Goal: Register for event/course

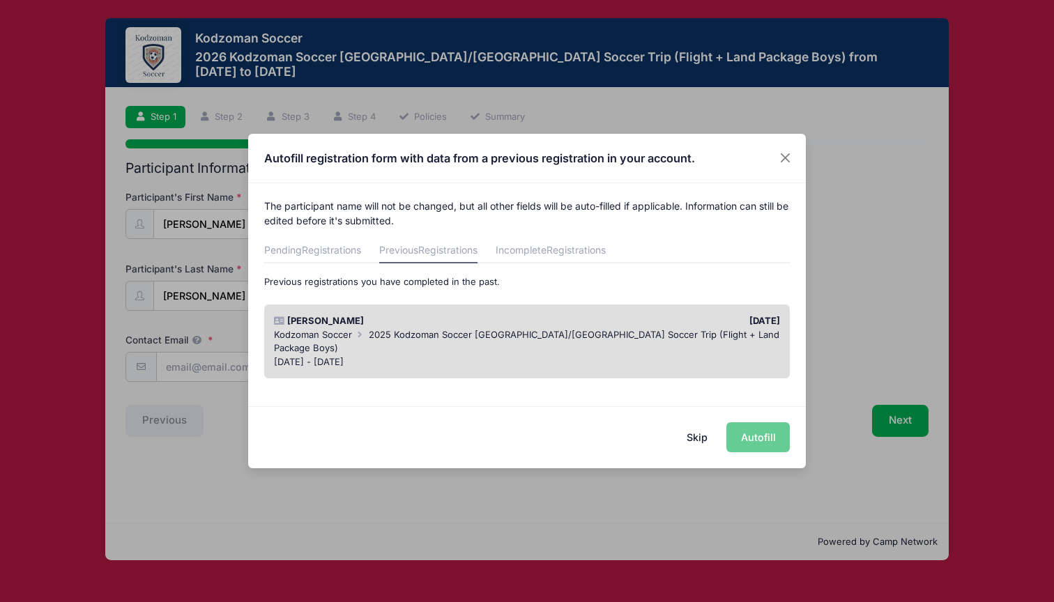
click at [427, 329] on span "2025 Kodzoman Soccer [GEOGRAPHIC_DATA]/[GEOGRAPHIC_DATA] Soccer Trip (Flight + …" at bounding box center [526, 341] width 505 height 25
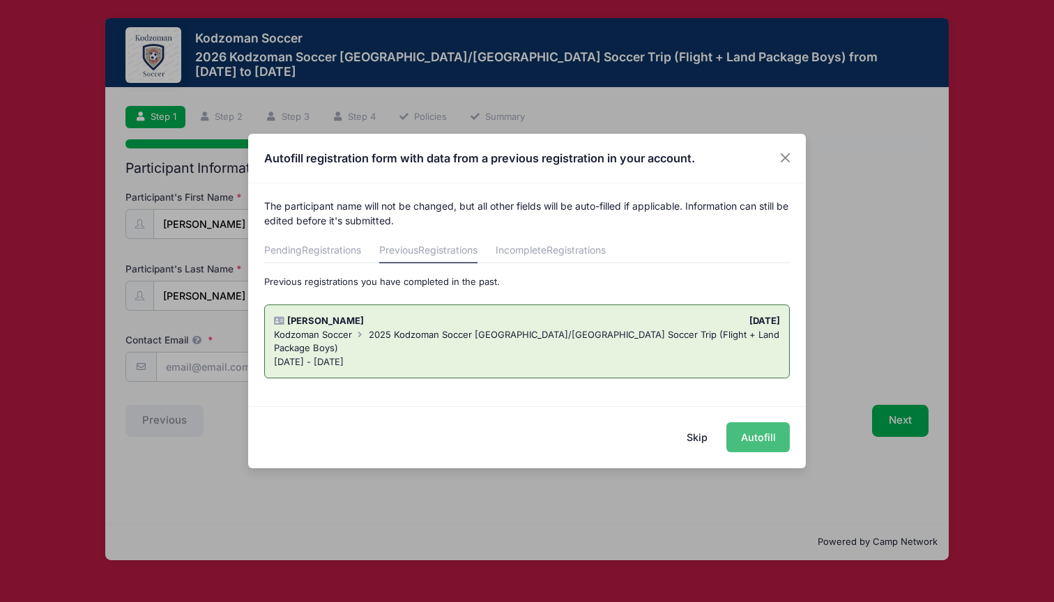
click at [757, 435] on button "Autofill" at bounding box center [757, 437] width 63 height 30
type input "[EMAIL_ADDRESS][DOMAIN_NAME]"
type input "[DATE]"
type input "[STREET_ADDRESS]"
type input "San Anselmo"
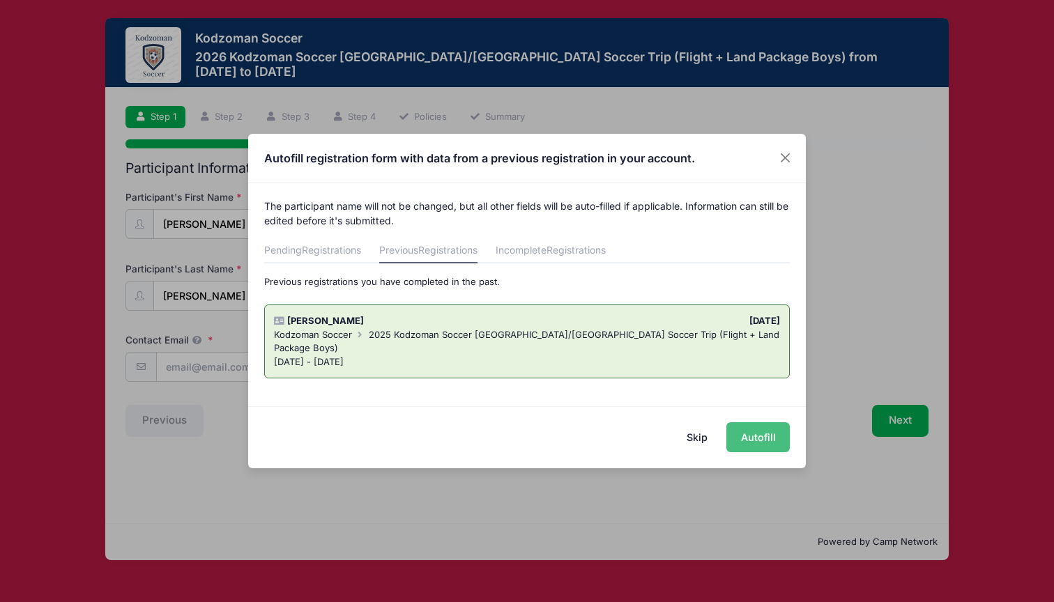
select select "CA"
type input "94960"
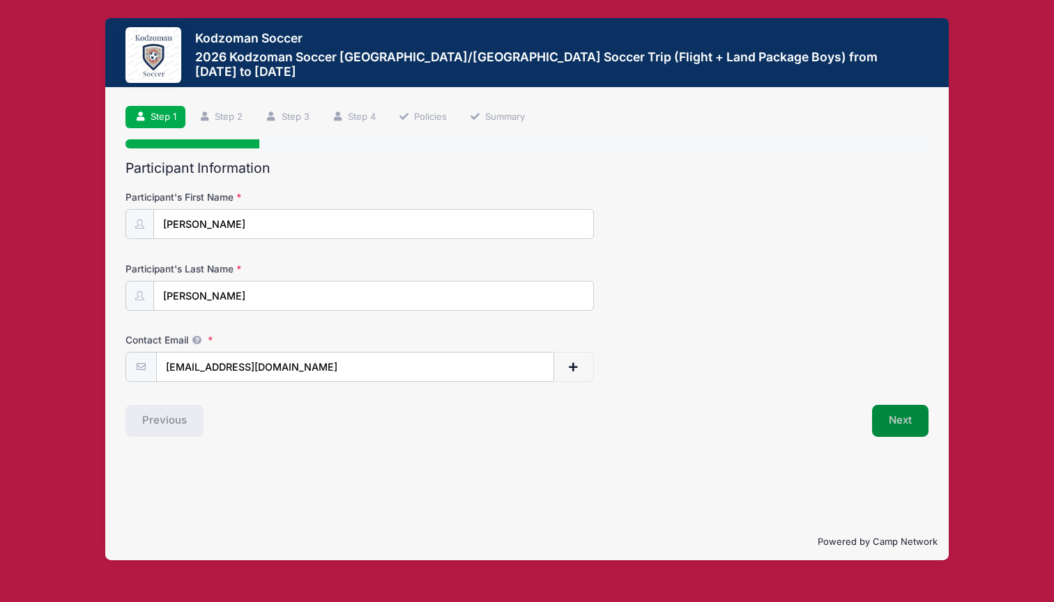
click at [912, 419] on button "Next" at bounding box center [900, 421] width 56 height 32
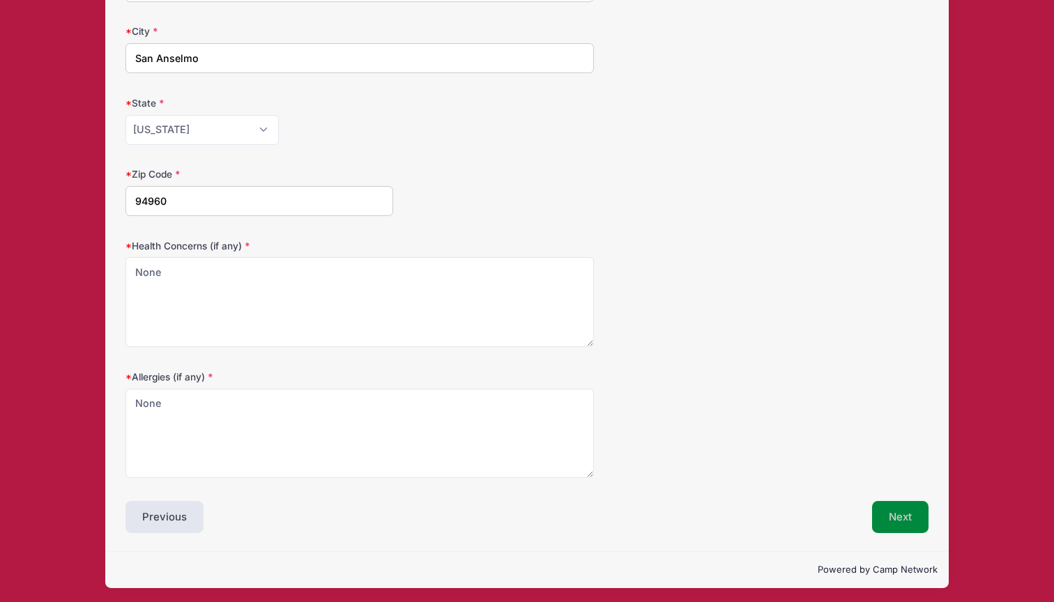
click at [894, 512] on button "Next" at bounding box center [900, 517] width 56 height 32
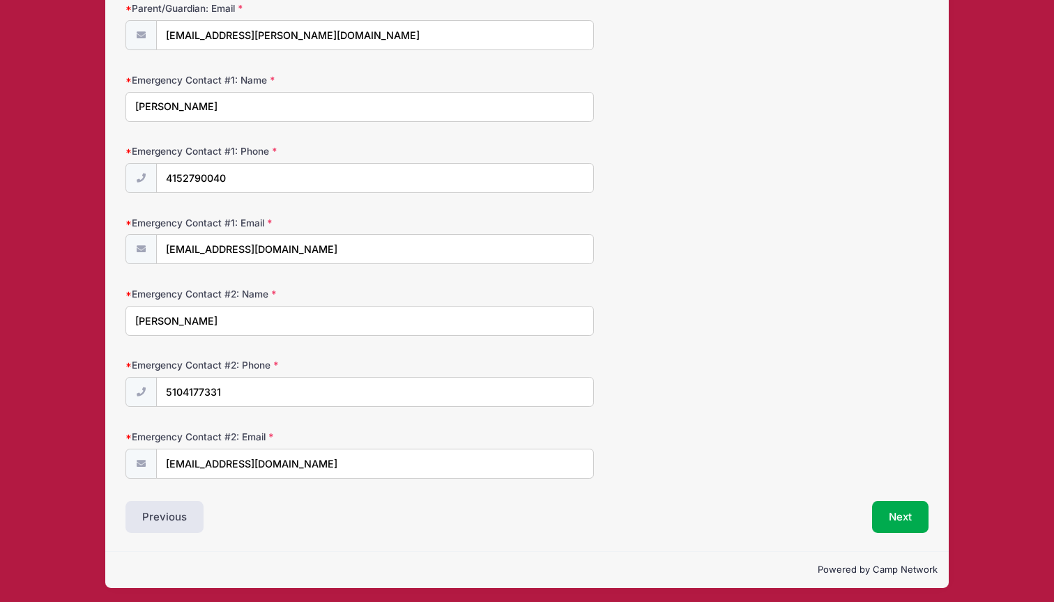
scroll to position [331, 0]
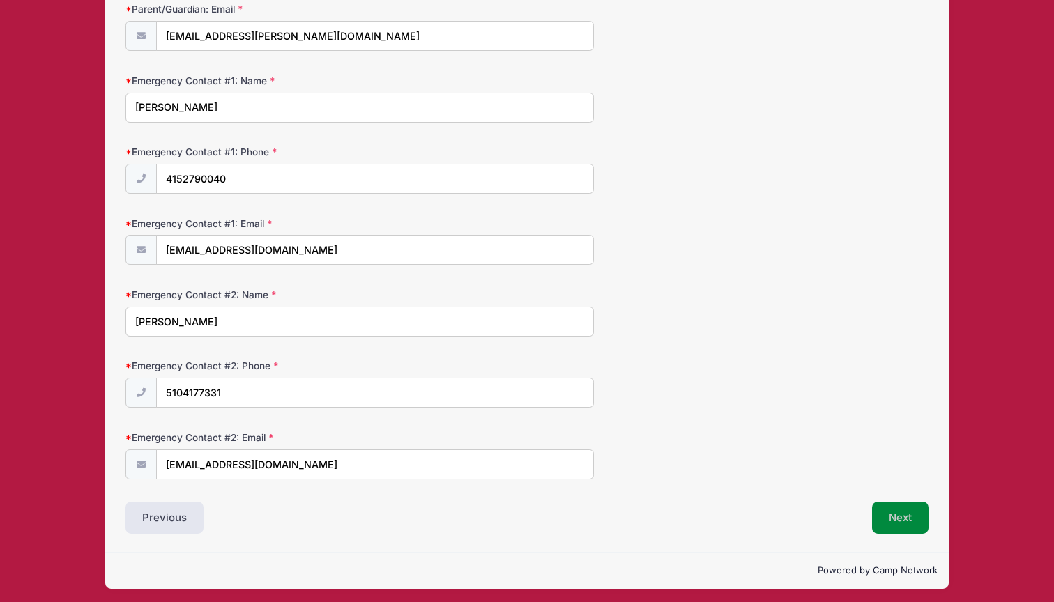
click at [895, 507] on button "Next" at bounding box center [900, 518] width 56 height 32
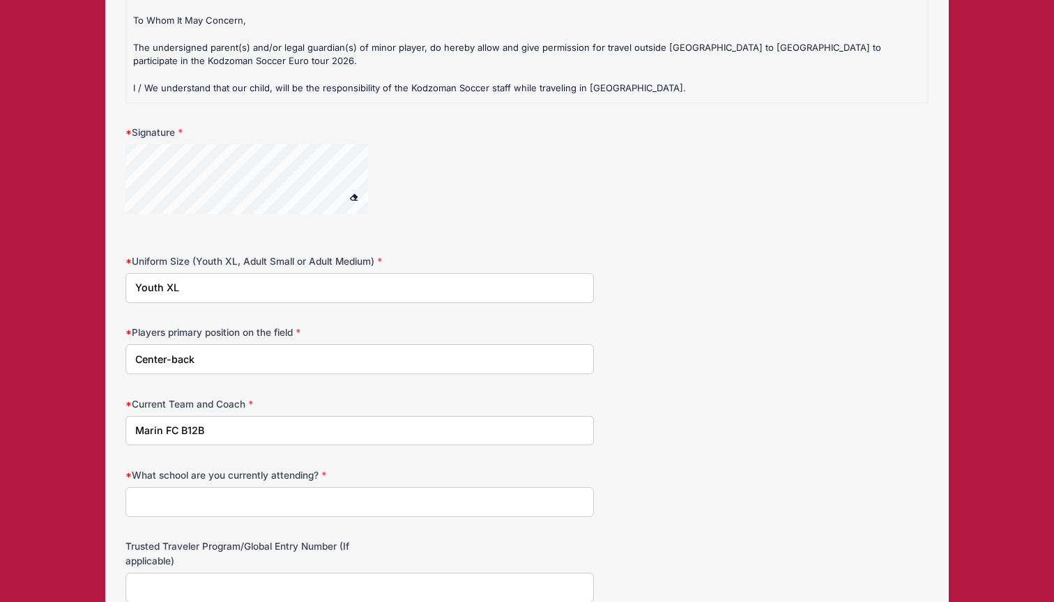
scroll to position [1584, 0]
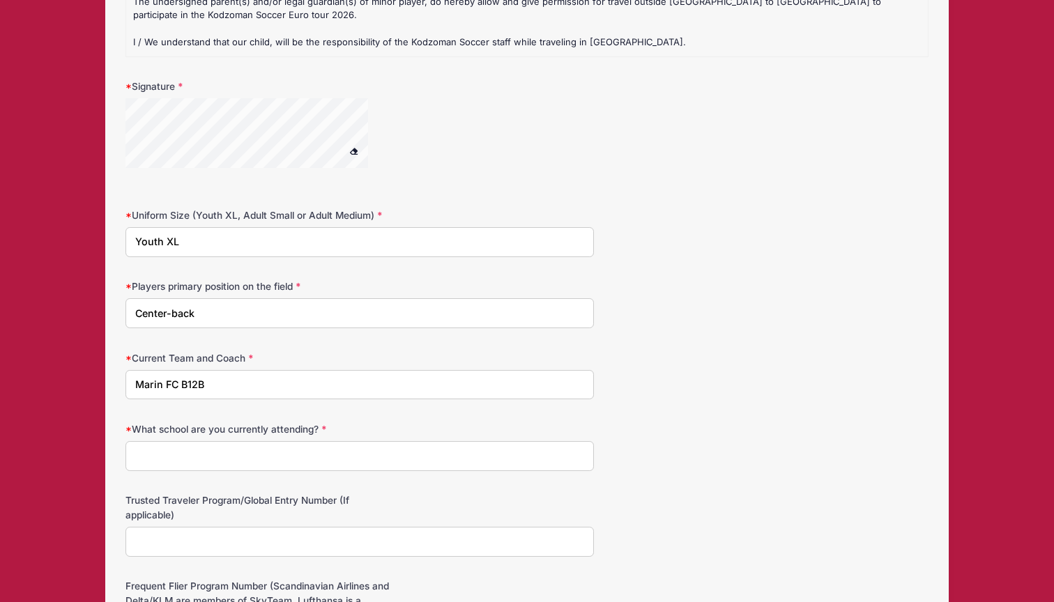
click at [215, 246] on input "Youth XL" at bounding box center [359, 242] width 468 height 30
type input "Y"
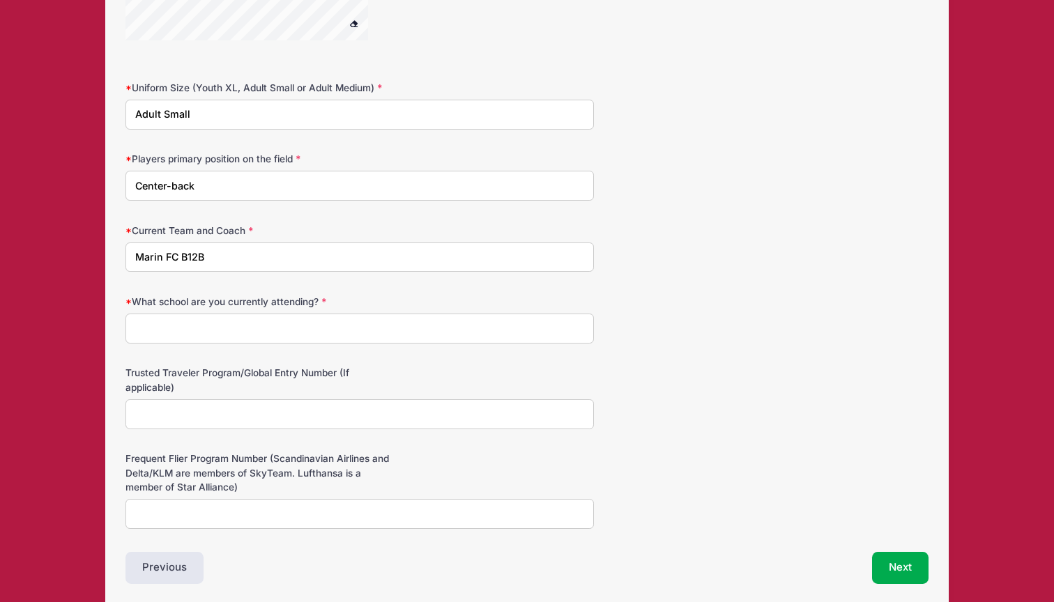
scroll to position [1714, 0]
type input "Adult Small"
click at [226, 337] on input "What school are you currently attending?" at bounding box center [359, 327] width 468 height 30
type input "[GEOGRAPHIC_DATA]"
drag, startPoint x: 226, startPoint y: 337, endPoint x: 420, endPoint y: 309, distance: 196.4
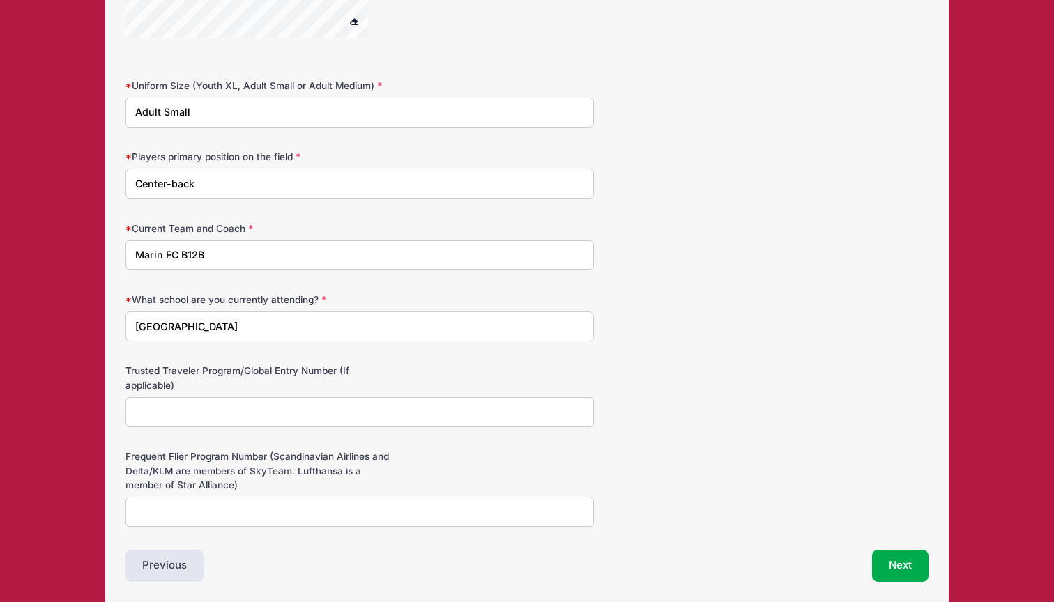
click at [420, 309] on div "What school are you currently attending? [GEOGRAPHIC_DATA]" at bounding box center [526, 317] width 803 height 49
click at [170, 420] on input "Trusted Traveler Program/Global Entry Number (If applicable)" at bounding box center [359, 412] width 468 height 30
paste input "152697366"
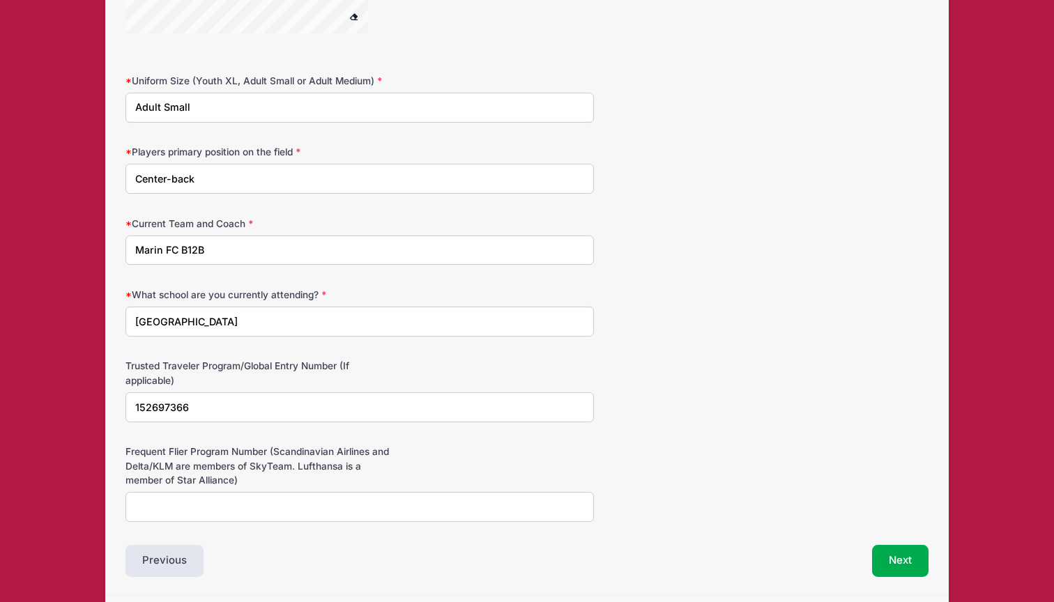
type input "152697366"
click at [197, 509] on input "Frequent Flier Program Number (Scandinavian Airlines and Delta/KLM are members …" at bounding box center [359, 507] width 468 height 30
paste input "CB964687"
click at [206, 509] on input "United Mileage CB964687" at bounding box center [359, 507] width 468 height 30
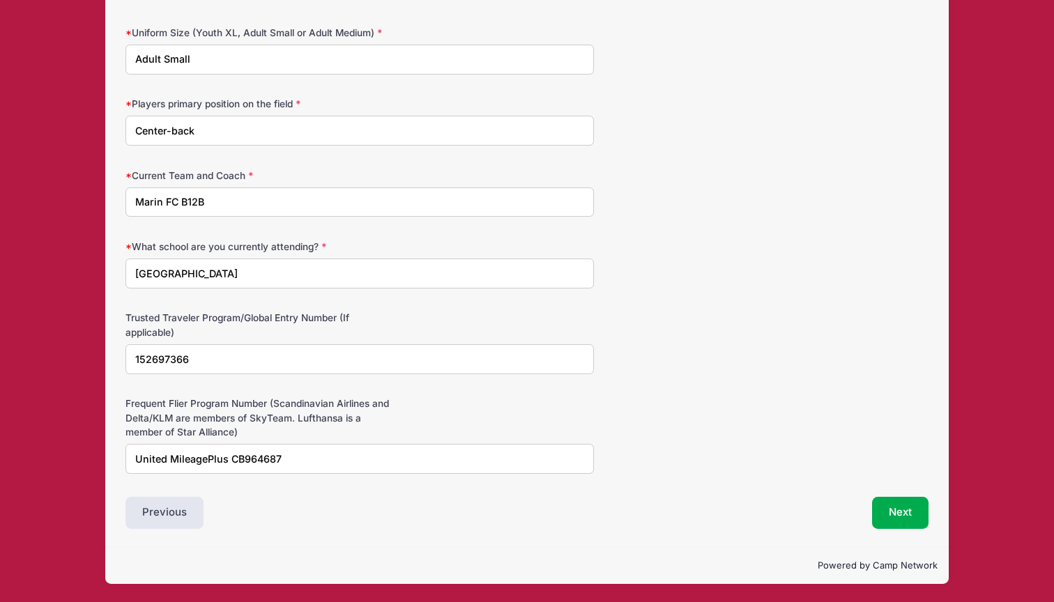
scroll to position [1767, 0]
type input "United MileagePlus CB964687"
click at [908, 512] on button "Next" at bounding box center [900, 513] width 56 height 32
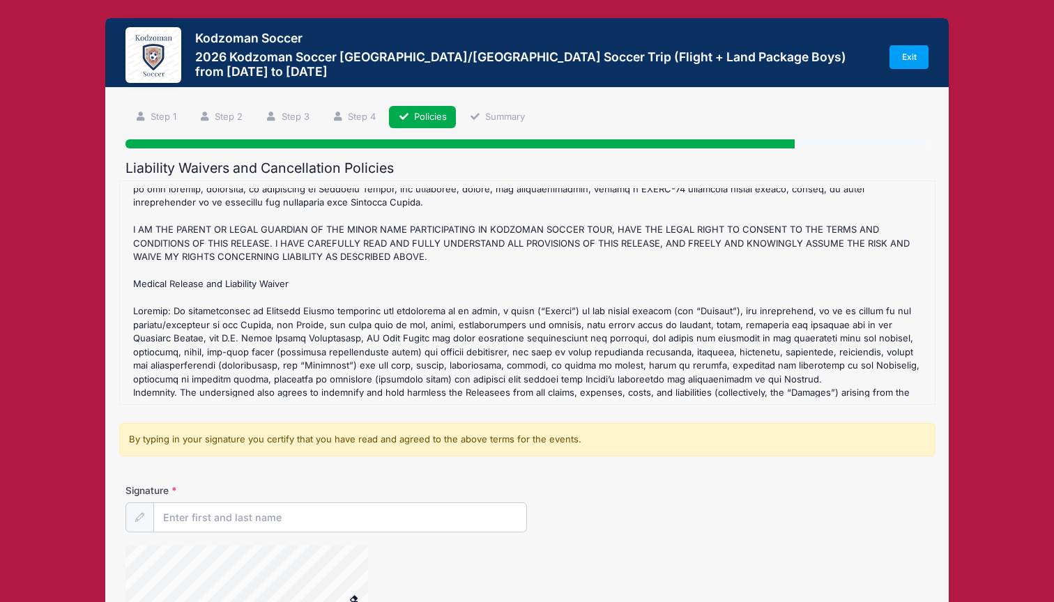
scroll to position [401, 0]
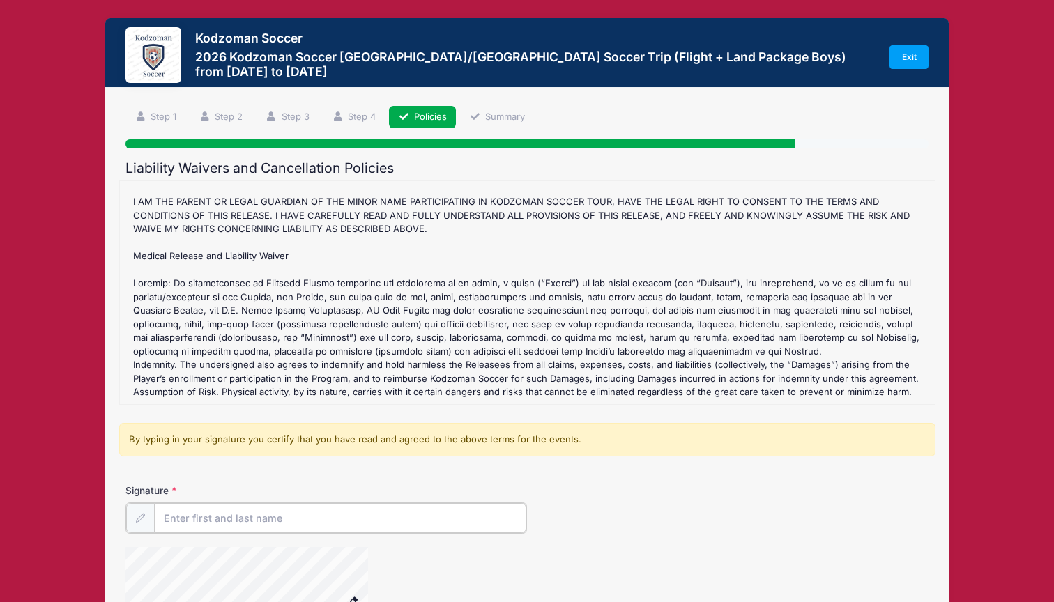
click at [217, 516] on input "Signature" at bounding box center [340, 518] width 372 height 30
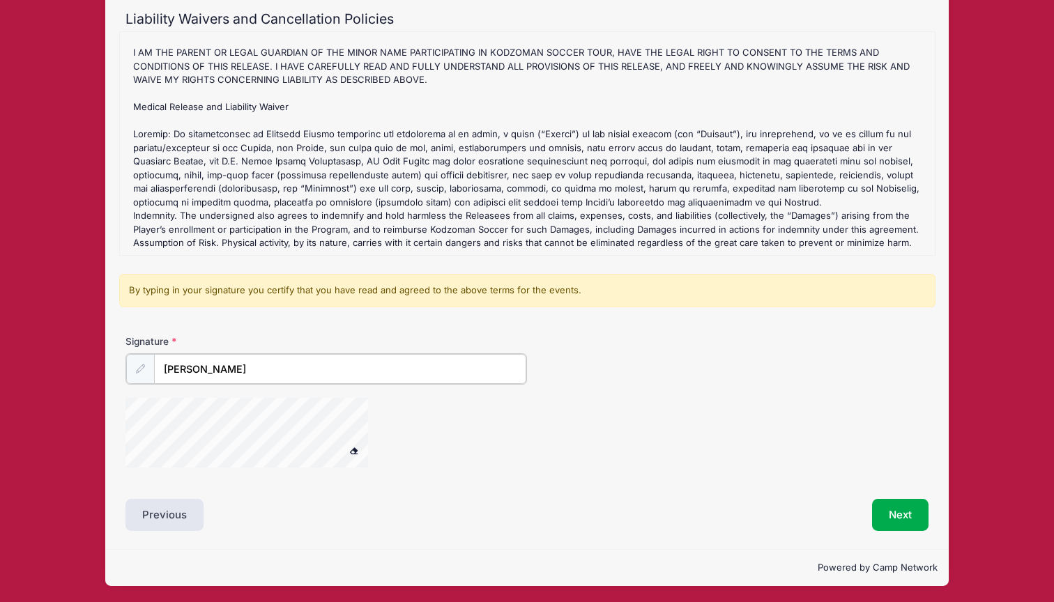
scroll to position [148, 0]
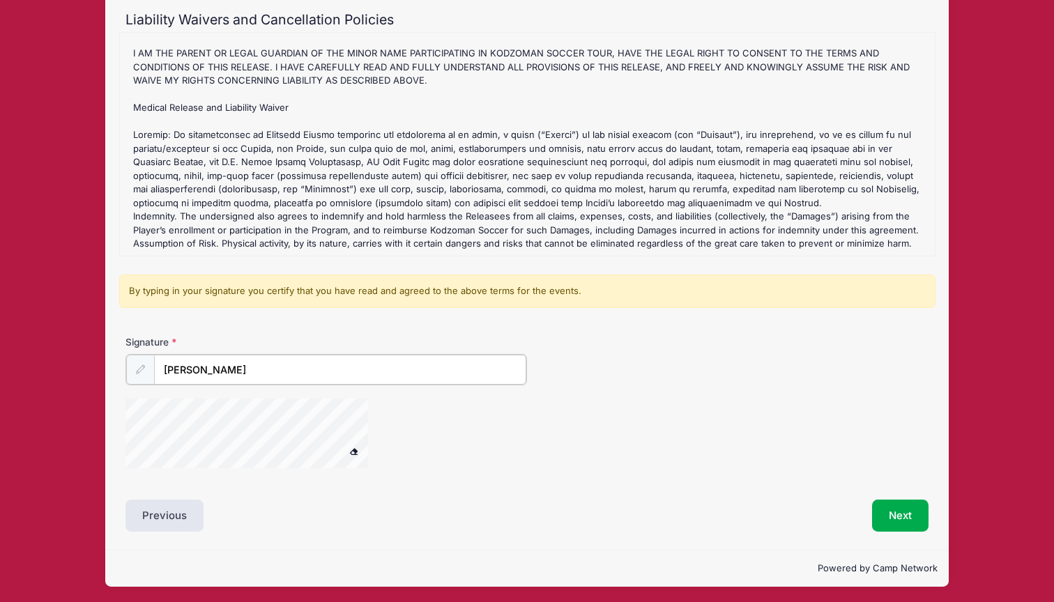
click at [399, 434] on div at bounding box center [264, 436] width 279 height 74
type input "[PERSON_NAME]"
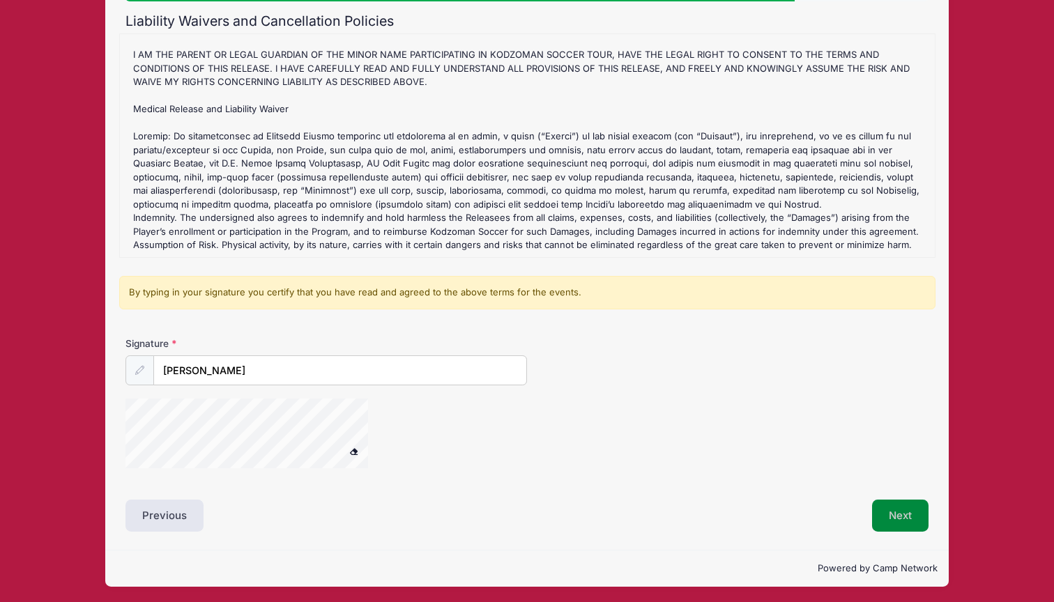
click at [891, 512] on button "Next" at bounding box center [900, 516] width 56 height 32
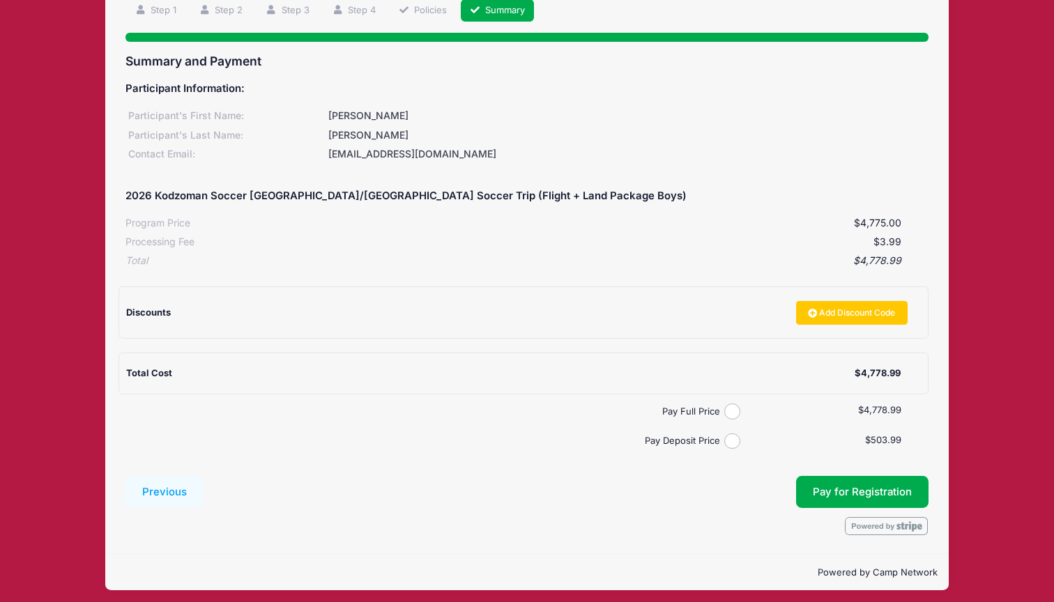
scroll to position [106, 0]
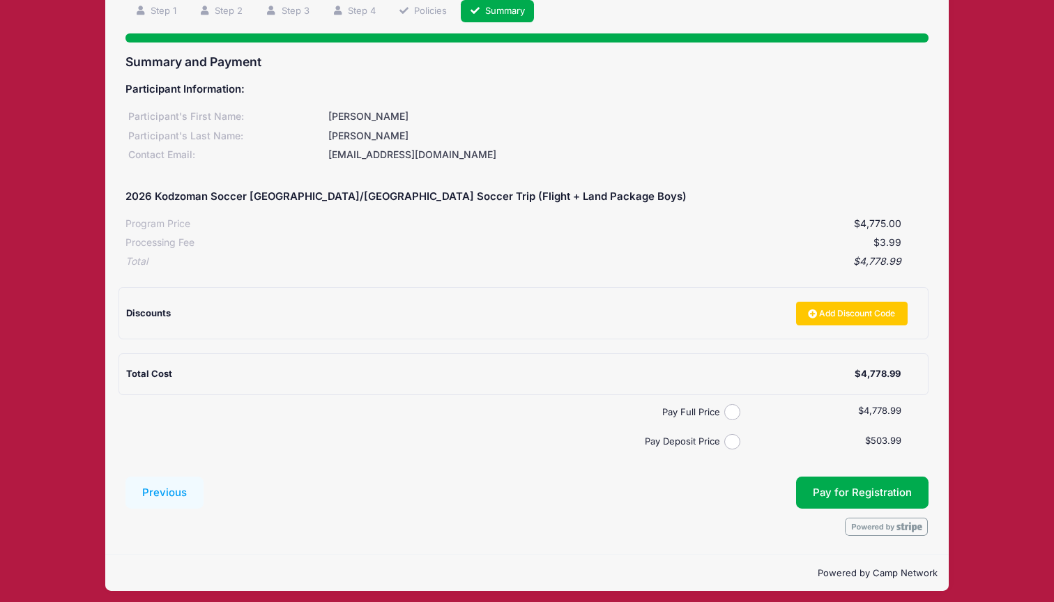
click at [733, 437] on input "Pay Deposit Price" at bounding box center [732, 442] width 16 height 16
radio input "true"
click at [850, 486] on button "Pay for Registration" at bounding box center [862, 493] width 132 height 32
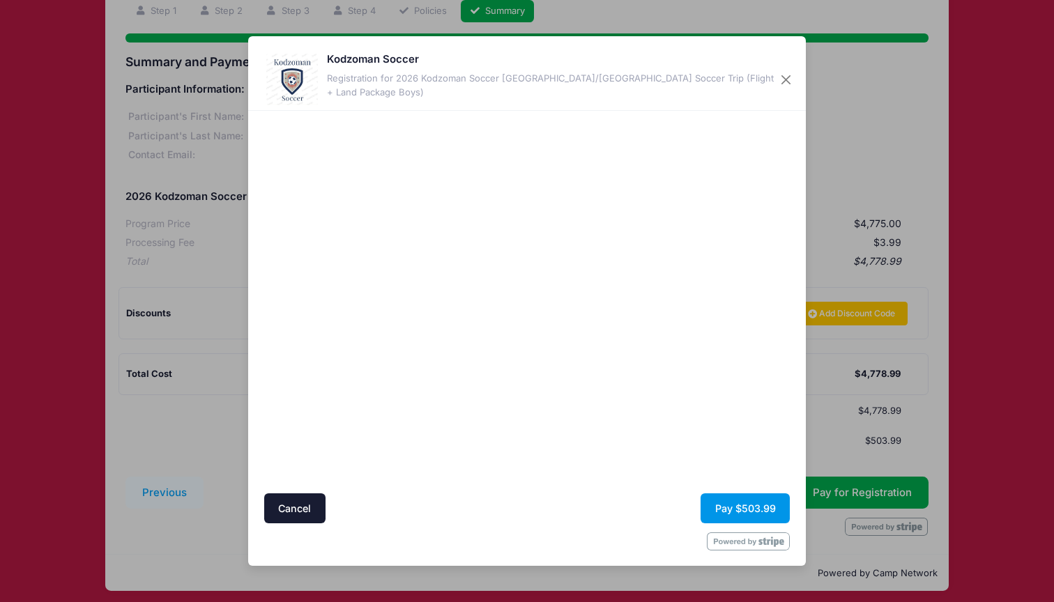
click at [730, 503] on button "Pay $503.99" at bounding box center [744, 508] width 89 height 30
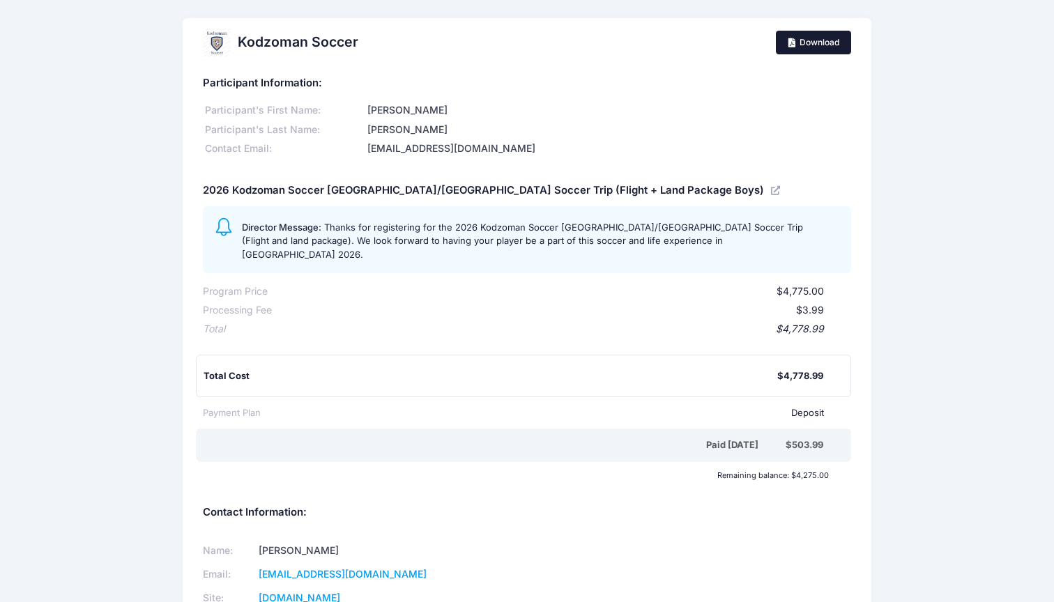
click at [815, 33] on link "Download" at bounding box center [813, 43] width 75 height 24
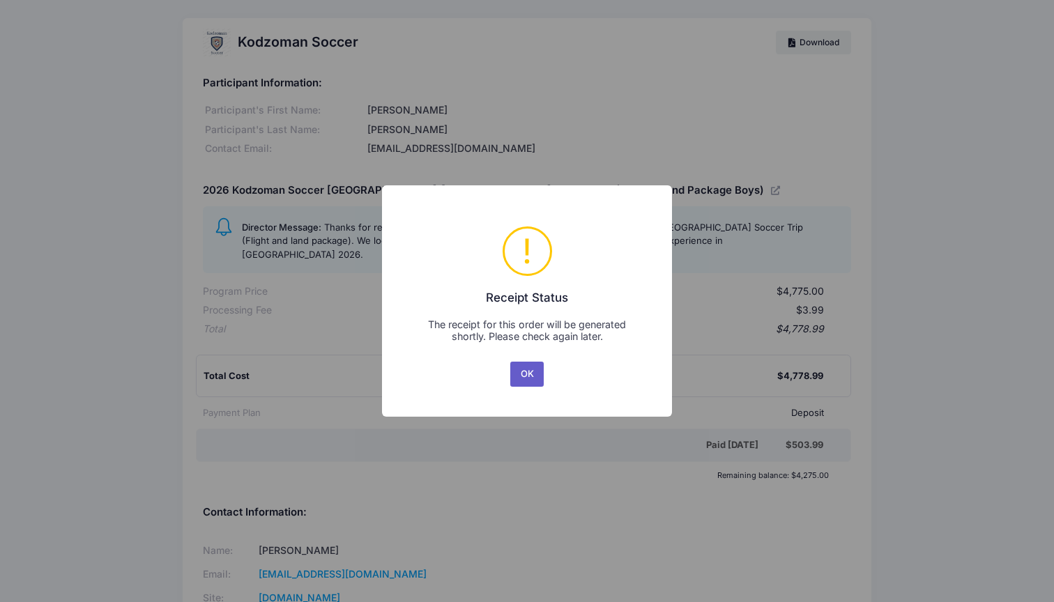
click at [526, 376] on button "OK" at bounding box center [526, 374] width 33 height 25
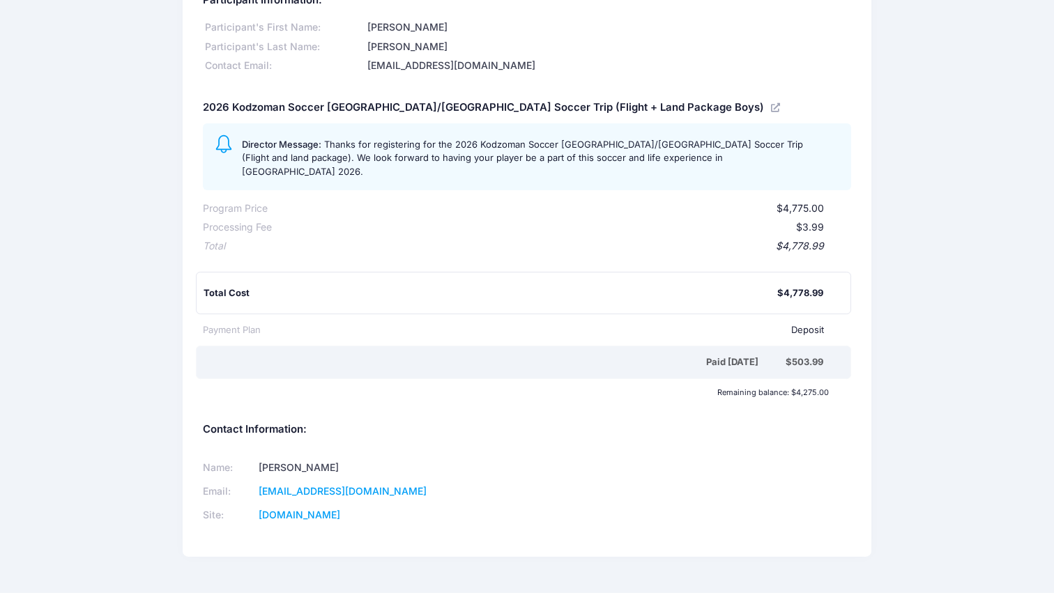
scroll to position [82, 0]
